Goal: Check status

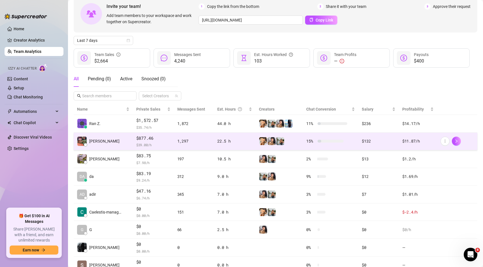
scroll to position [32, 0]
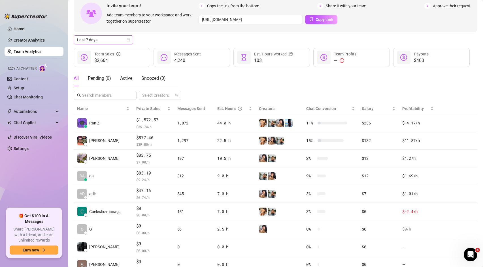
click at [123, 40] on span "Last 7 days" at bounding box center [103, 40] width 53 height 8
click at [100, 90] on div "Custom date" at bounding box center [103, 87] width 50 height 6
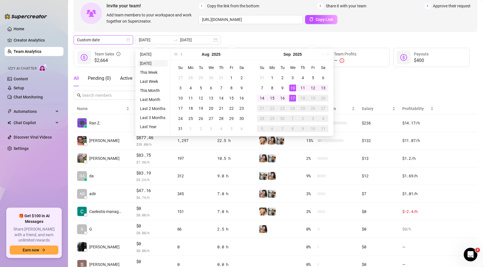
type input "[DATE]"
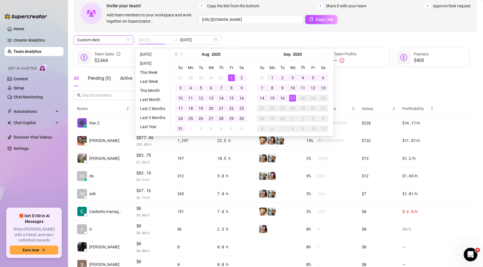
click at [230, 77] on div "1" at bounding box center [231, 77] width 7 height 7
click at [269, 76] on div "1" at bounding box center [272, 77] width 7 height 7
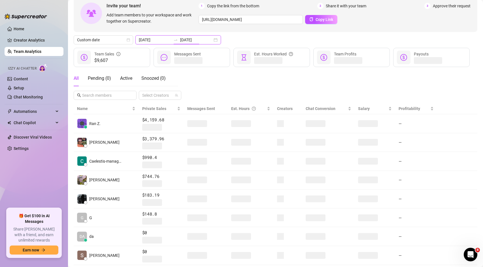
click at [180, 40] on input "[DATE]" at bounding box center [196, 40] width 32 height 6
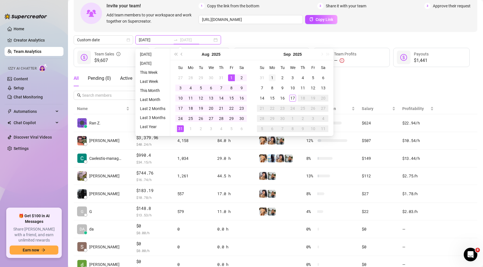
type input "[DATE]"
click at [271, 78] on div "1" at bounding box center [272, 77] width 7 height 7
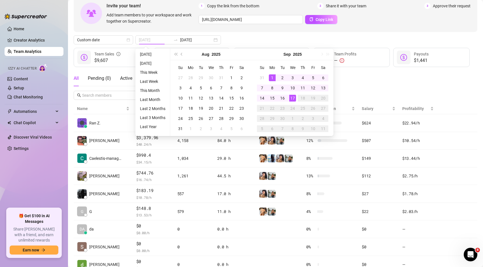
click at [293, 99] on div "17" at bounding box center [292, 98] width 7 height 7
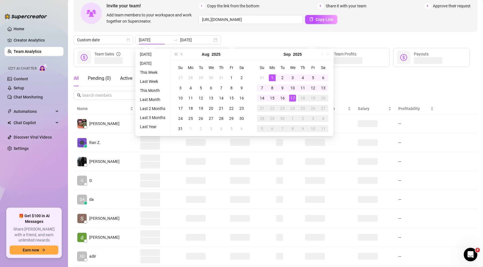
type input "[DATE]"
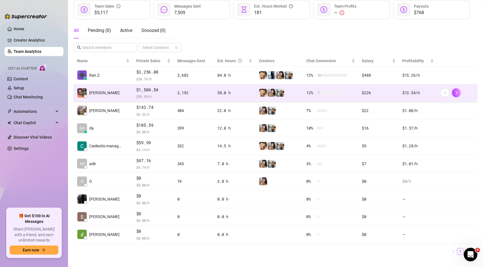
scroll to position [89, 0]
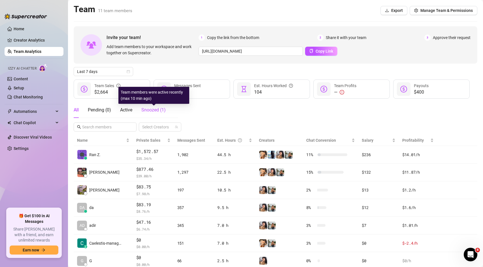
click at [158, 110] on span "Snoozed ( 1 )" at bounding box center [153, 109] width 24 height 5
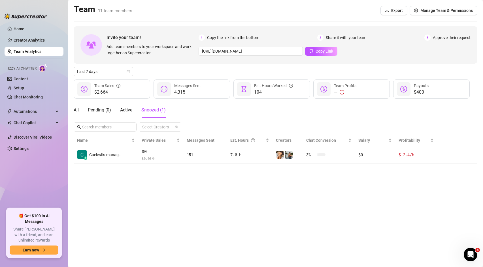
click at [79, 113] on div "All Pending ( 0 ) Active Snoozed ( 1 )" at bounding box center [120, 110] width 92 height 16
click at [77, 110] on div "All" at bounding box center [76, 110] width 5 height 7
